Goal: Transaction & Acquisition: Book appointment/travel/reservation

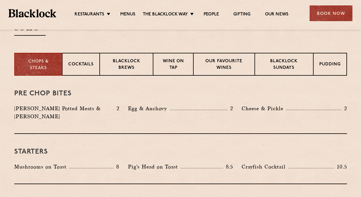
scroll to position [213, 0]
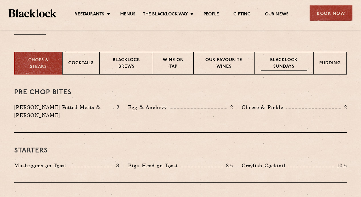
click at [281, 61] on p "Blacklock Sundays" at bounding box center [283, 63] width 46 height 13
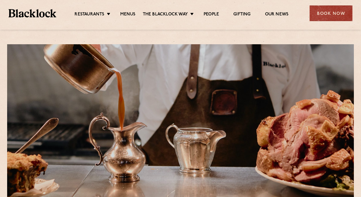
scroll to position [0, 0]
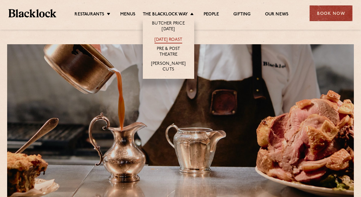
click at [173, 39] on link "[DATE] Roast" at bounding box center [168, 40] width 28 height 6
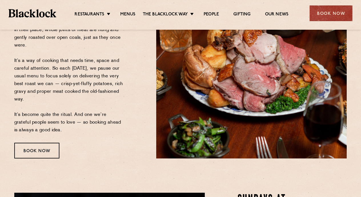
scroll to position [114, 0]
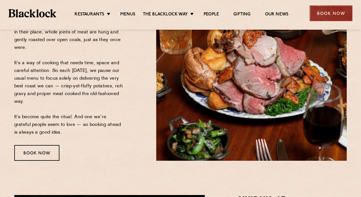
click at [339, 15] on div "Book Now" at bounding box center [330, 13] width 43 height 16
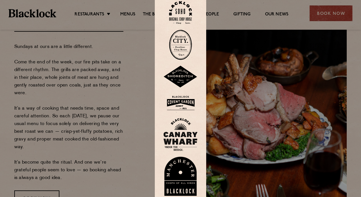
scroll to position [64, 0]
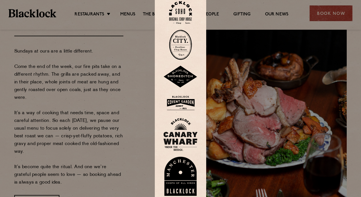
click at [180, 13] on img at bounding box center [180, 12] width 23 height 23
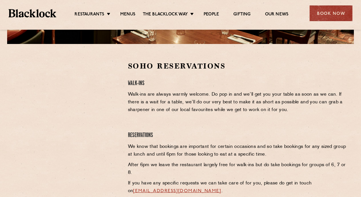
scroll to position [162, 0]
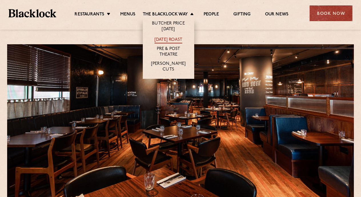
click at [166, 39] on link "[DATE] Roast" at bounding box center [168, 40] width 28 height 6
